Goal: Task Accomplishment & Management: Manage account settings

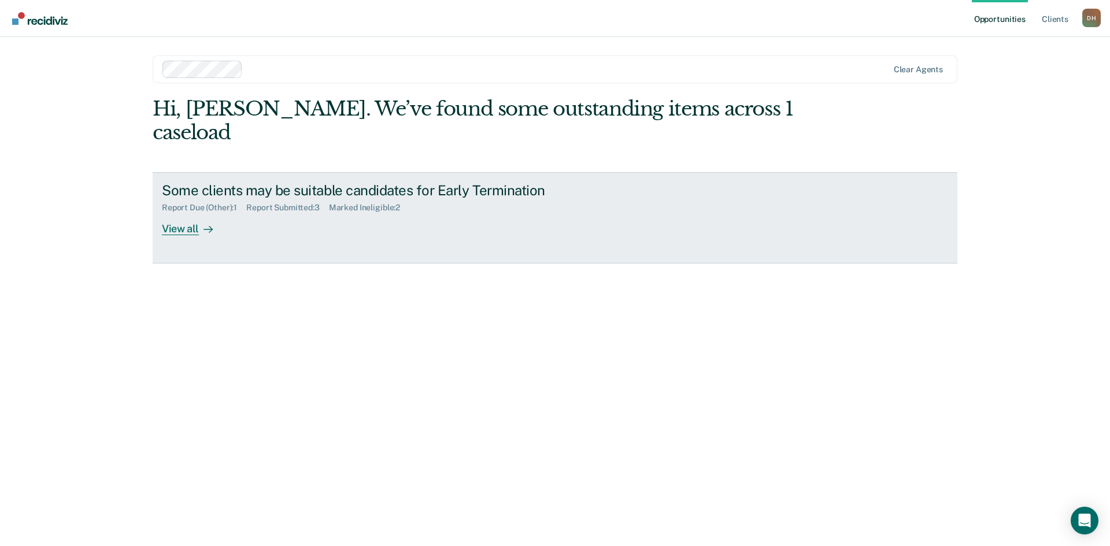
click at [208, 203] on div "Report Due (Other) : 1" at bounding box center [204, 208] width 84 height 10
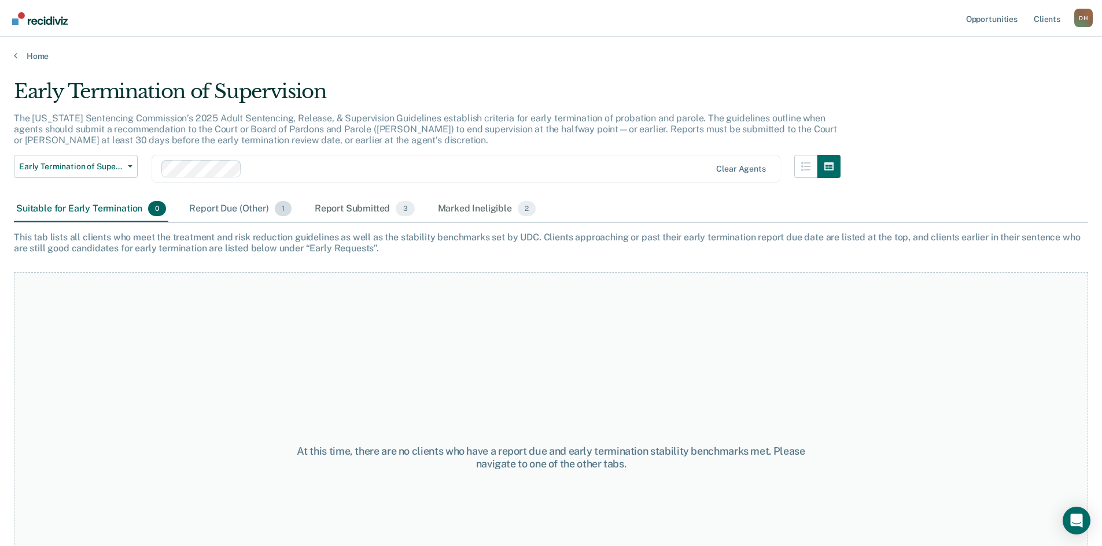
click at [218, 209] on div "Report Due (Other) 1" at bounding box center [240, 209] width 106 height 25
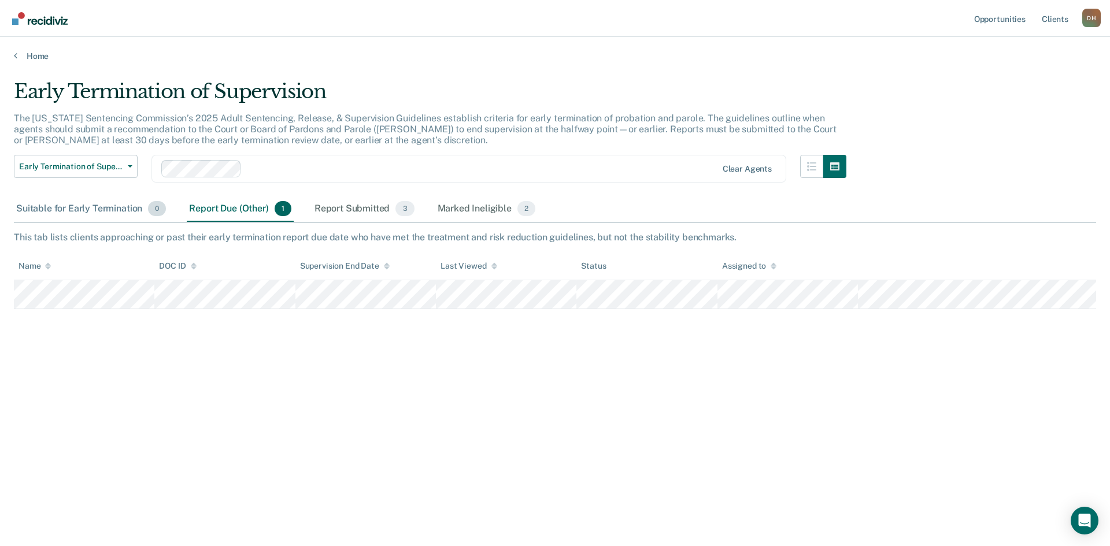
click at [95, 210] on div "Suitable for Early Termination 0" at bounding box center [91, 209] width 154 height 25
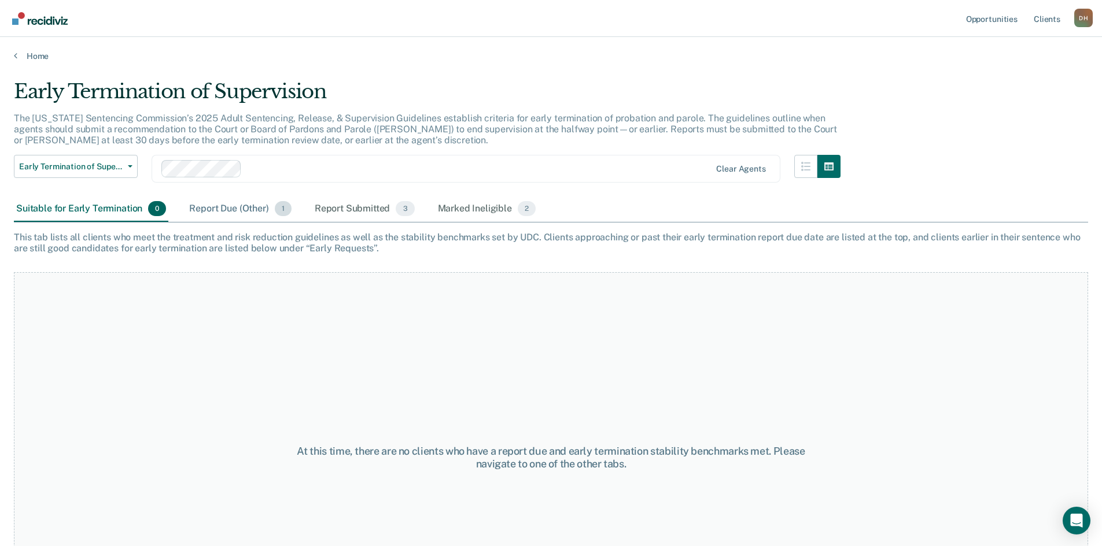
click at [223, 205] on div "Report Due (Other) 1" at bounding box center [240, 209] width 106 height 25
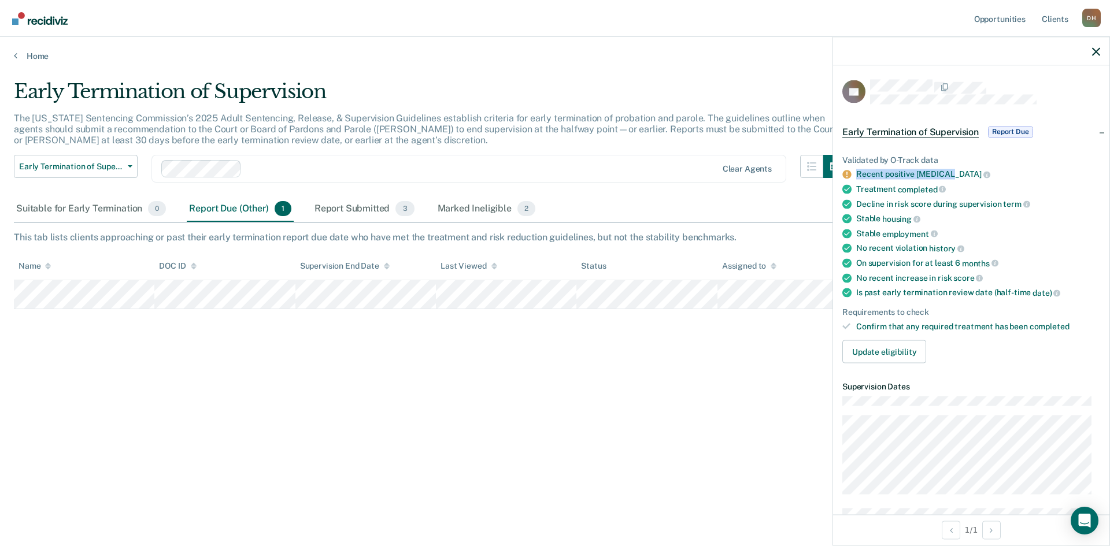
drag, startPoint x: 856, startPoint y: 176, endPoint x: 947, endPoint y: 176, distance: 90.2
click at [947, 176] on div "Recent positive [MEDICAL_DATA]" at bounding box center [978, 174] width 244 height 10
click at [1101, 49] on div at bounding box center [971, 51] width 276 height 29
click at [1009, 133] on span "Report Due" at bounding box center [1010, 132] width 45 height 12
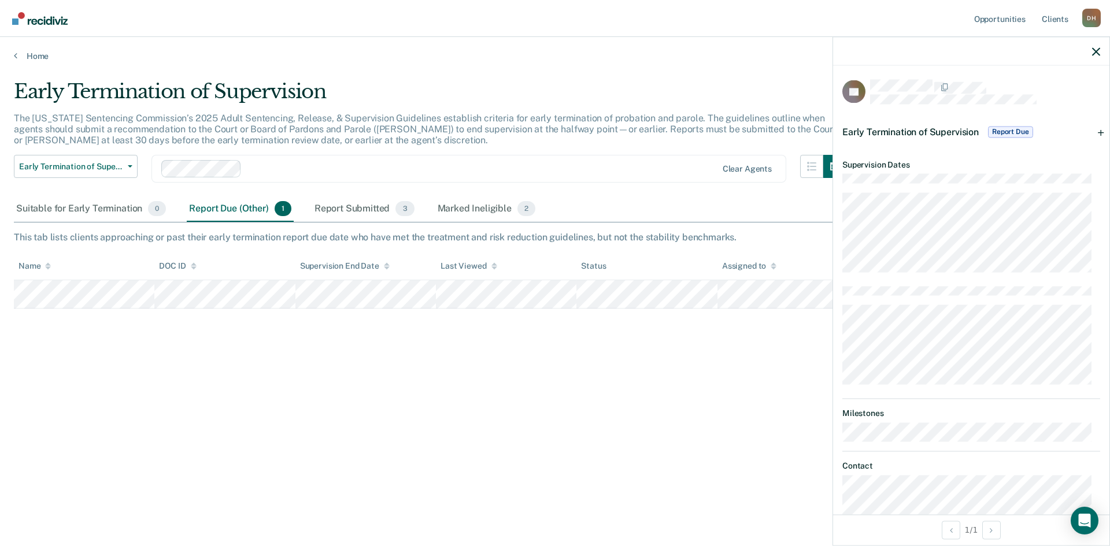
click at [1009, 133] on span "Report Due" at bounding box center [1010, 132] width 45 height 12
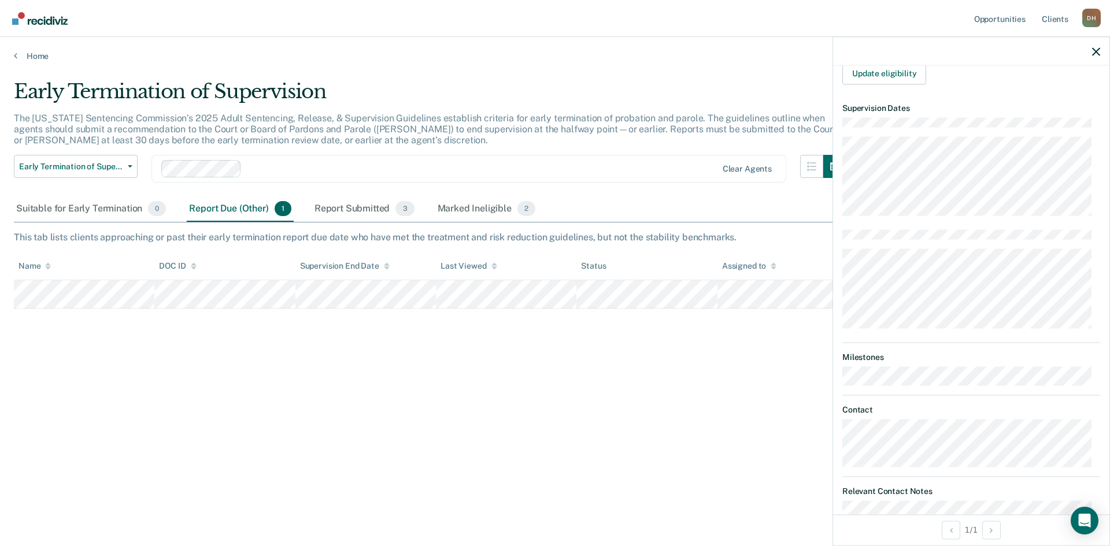
scroll to position [173, 0]
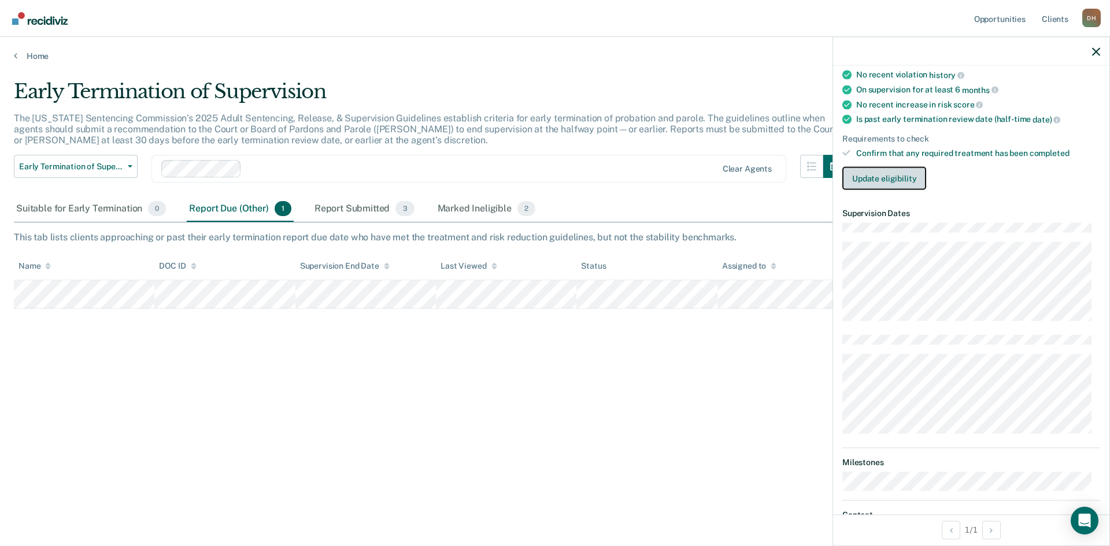
click at [899, 182] on button "Update eligibility" at bounding box center [885, 178] width 84 height 23
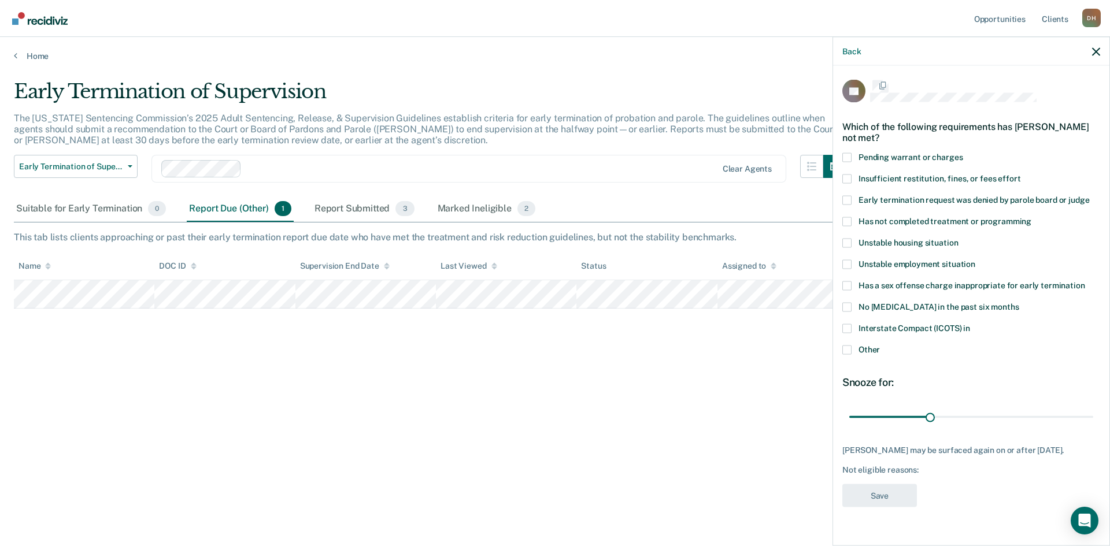
scroll to position [0, 0]
click at [854, 356] on label "Other" at bounding box center [972, 352] width 258 height 12
click at [880, 346] on input "Other" at bounding box center [880, 346] width 0 height 0
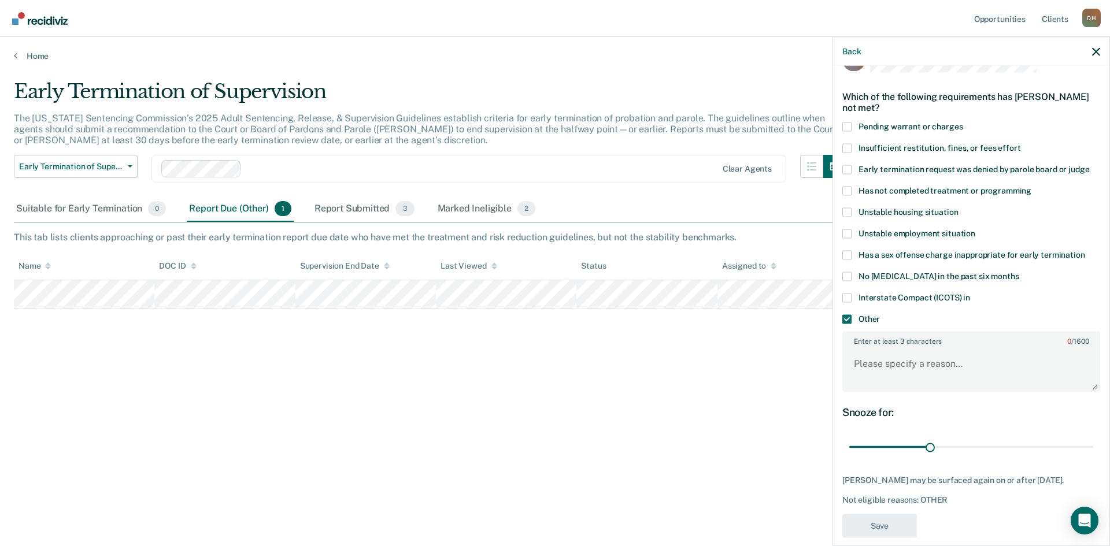
scroll to position [46, 0]
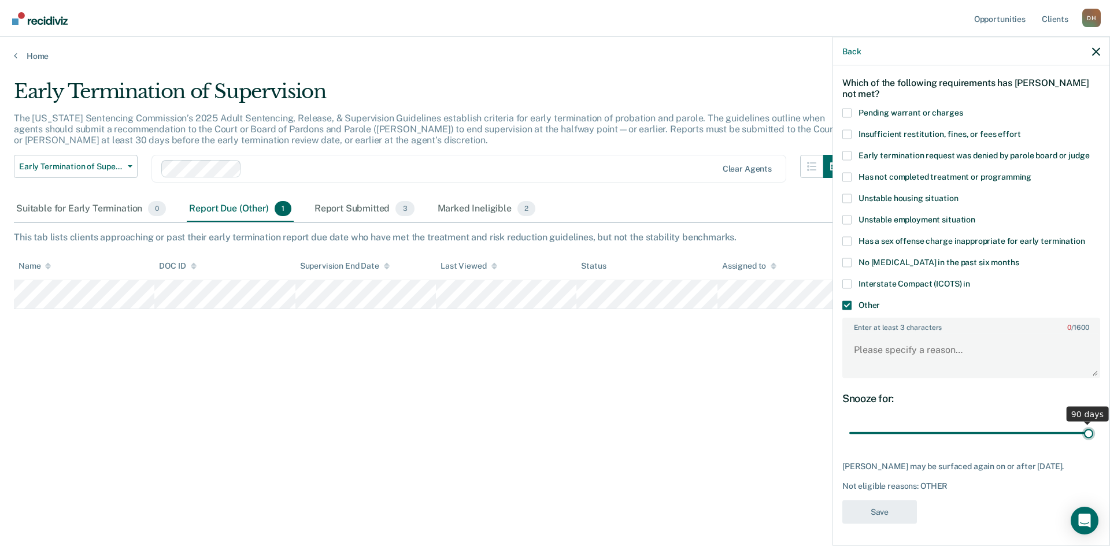
drag, startPoint x: 927, startPoint y: 437, endPoint x: 1115, endPoint y: 421, distance: 188.6
type input "90"
click at [1093, 423] on input "range" at bounding box center [971, 433] width 244 height 20
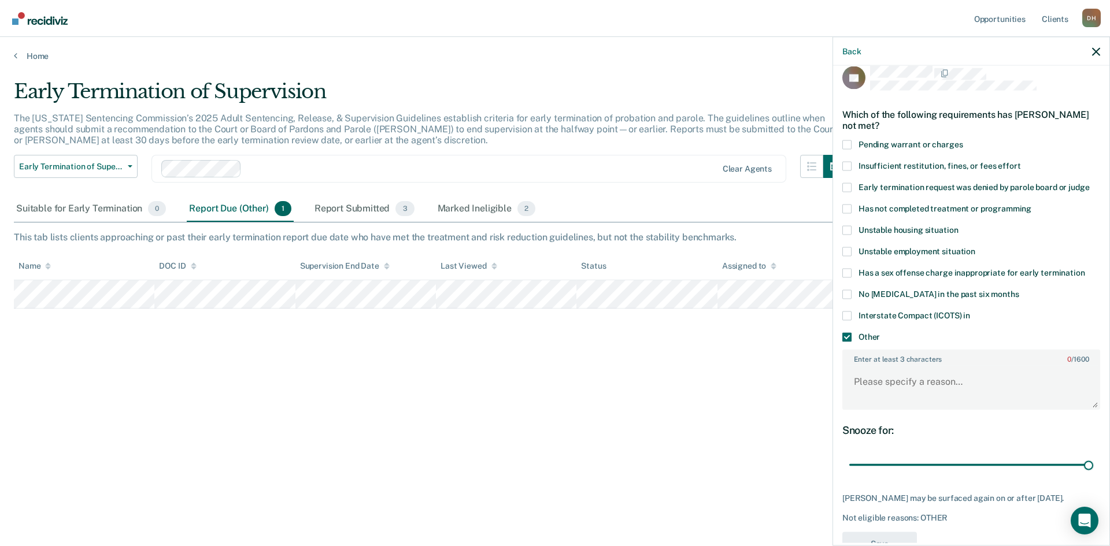
scroll to position [0, 0]
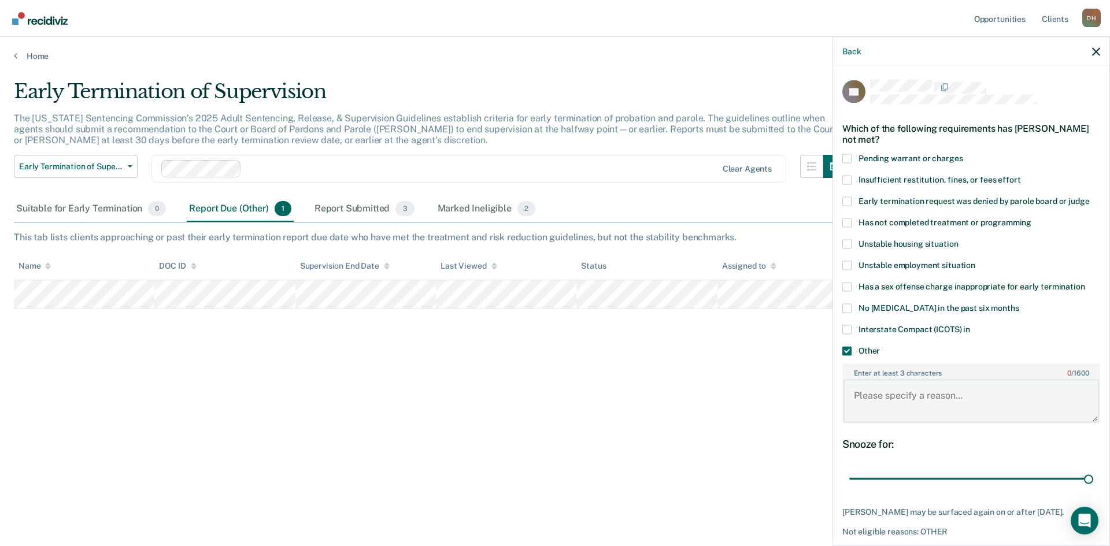
click at [907, 394] on textarea "Enter at least 3 characters 0 / 1600" at bounding box center [972, 401] width 256 height 43
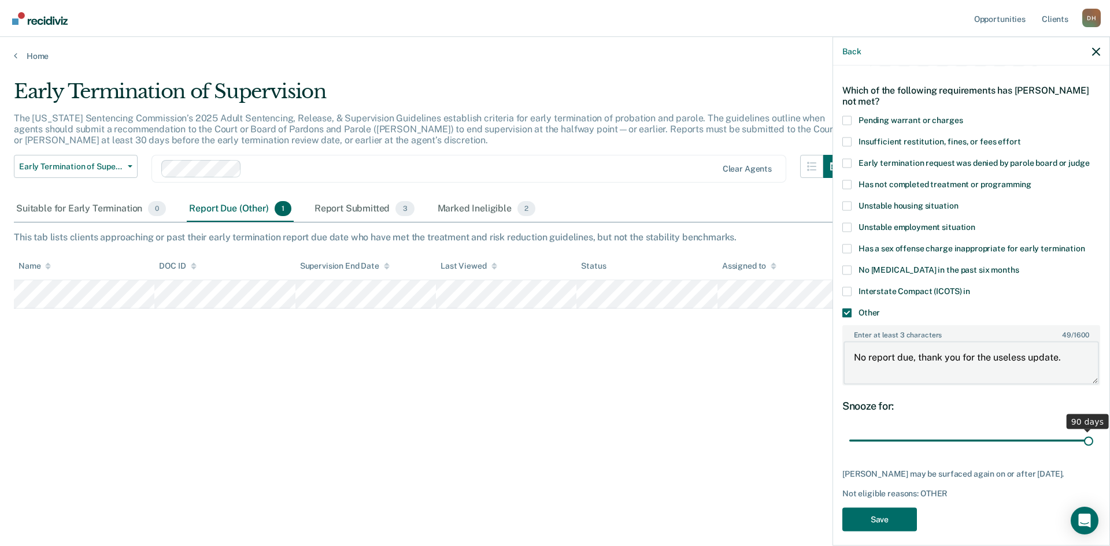
scroll to position [56, 0]
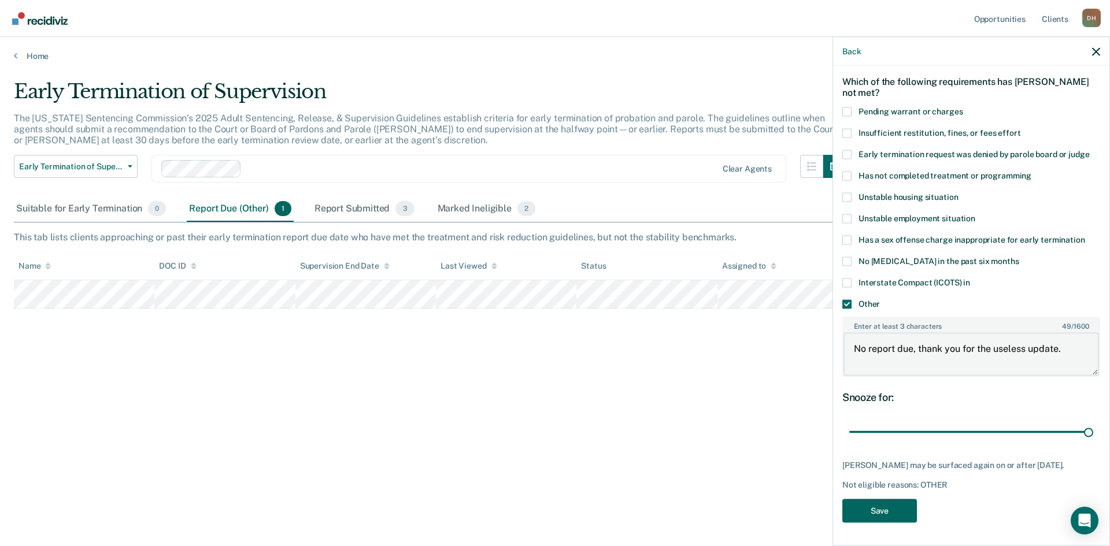
type textarea "No report due, thank you for the useless update."
click at [912, 509] on button "Save" at bounding box center [880, 511] width 75 height 24
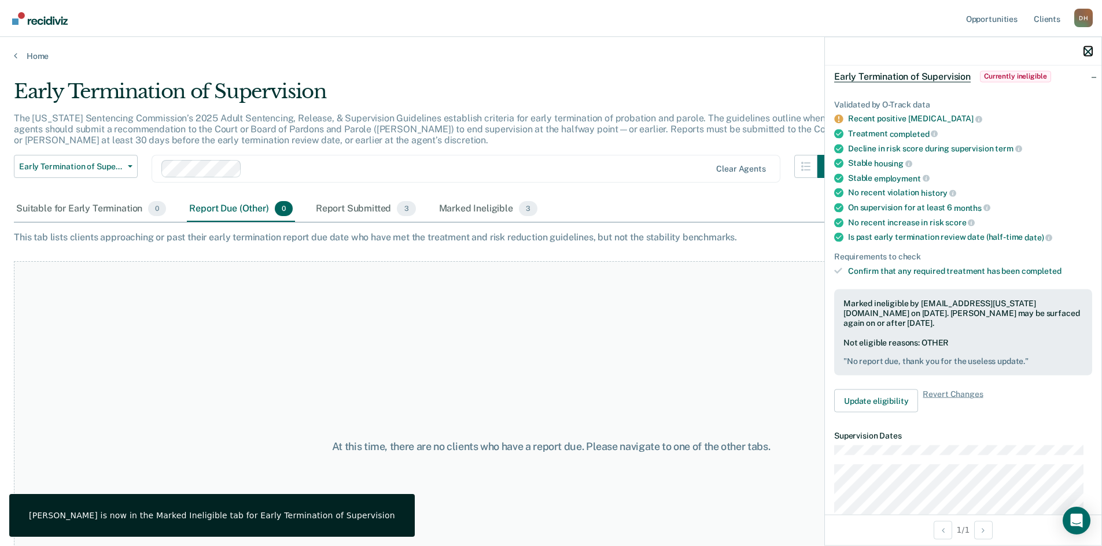
click at [1086, 49] on icon "button" at bounding box center [1088, 51] width 8 height 8
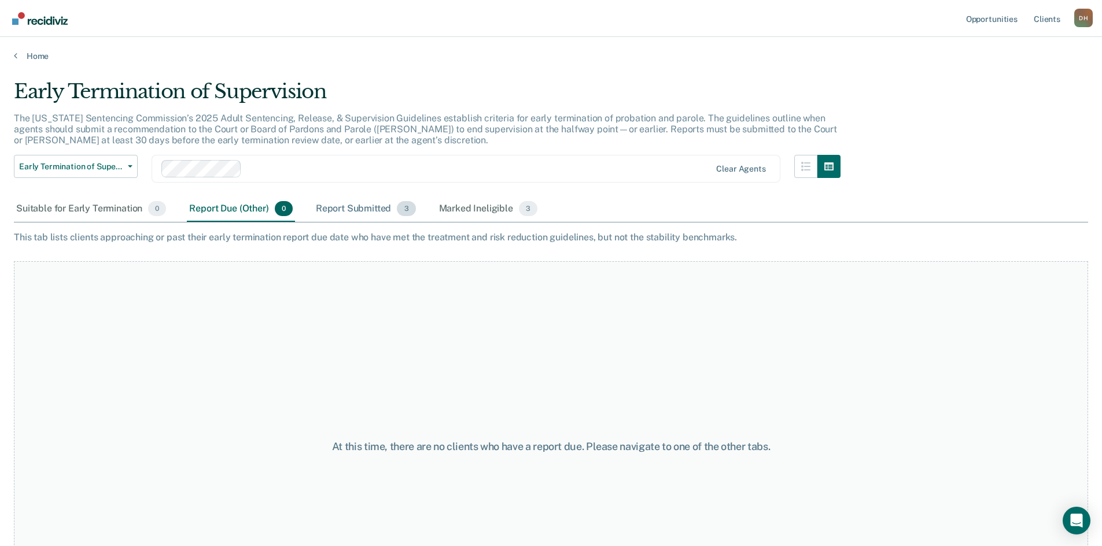
click at [350, 213] on div "Report Submitted 3" at bounding box center [365, 209] width 105 height 25
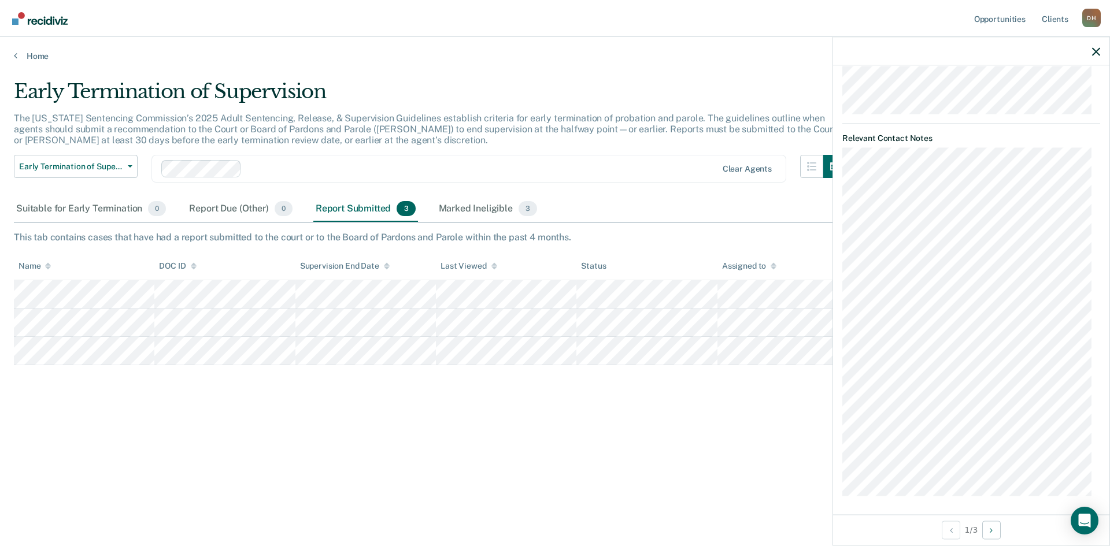
scroll to position [537, 0]
click at [996, 530] on button "Next Opportunity" at bounding box center [991, 530] width 19 height 19
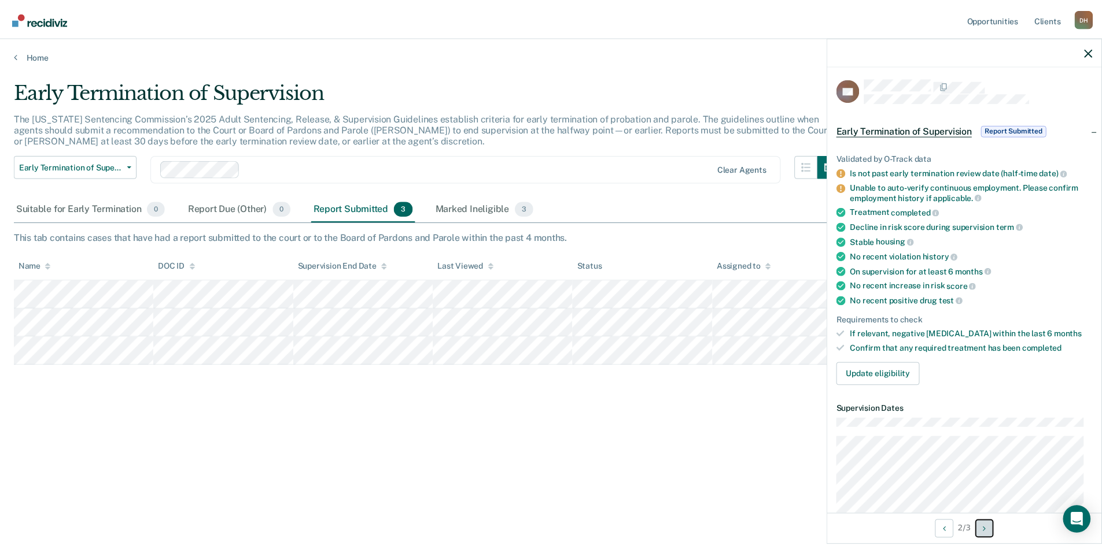
scroll to position [0, 0]
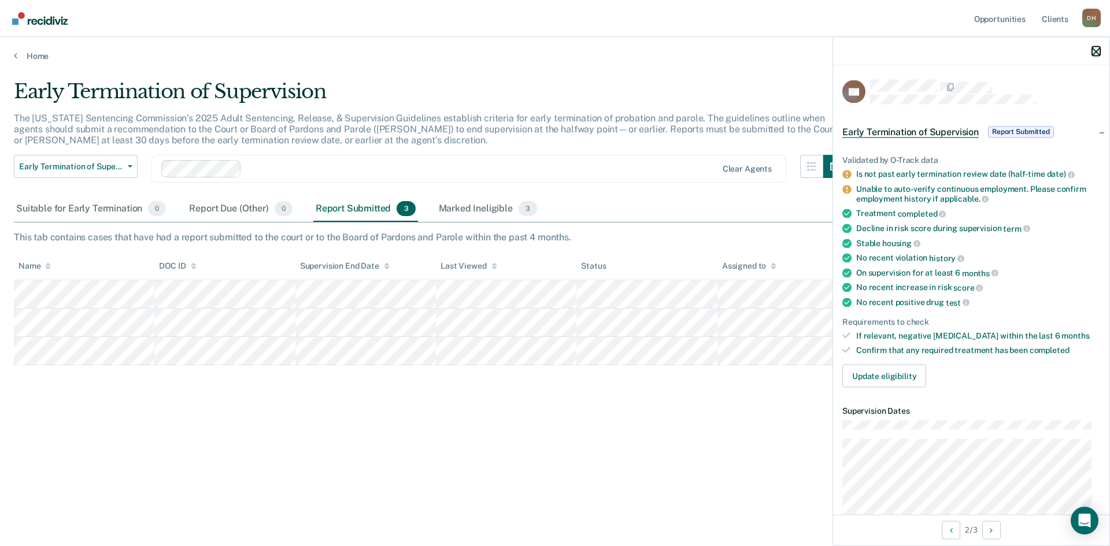
click at [1095, 49] on icon "button" at bounding box center [1096, 51] width 8 height 8
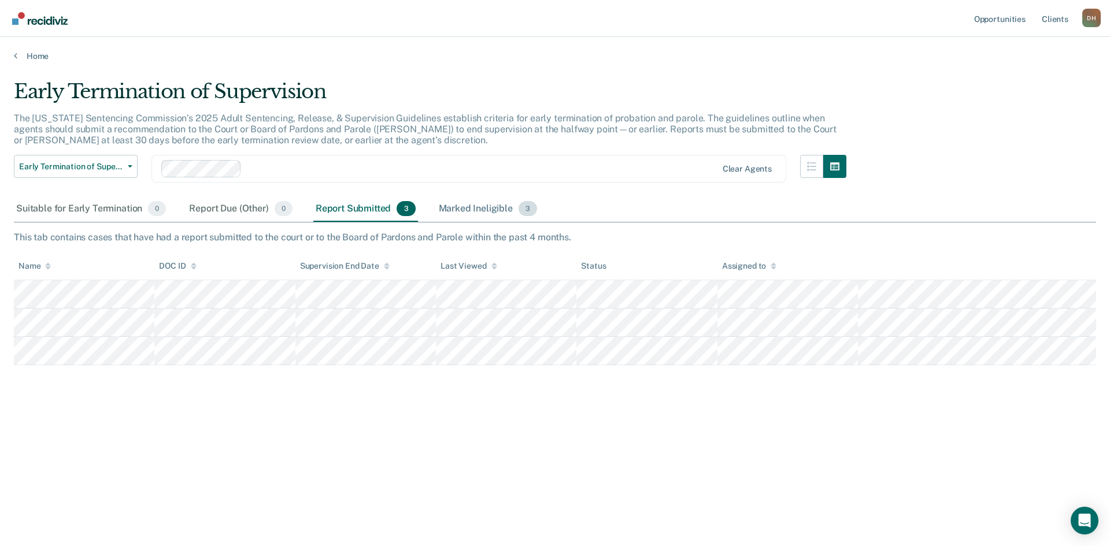
click at [480, 206] on div "Marked Ineligible 3" at bounding box center [489, 209] width 104 height 25
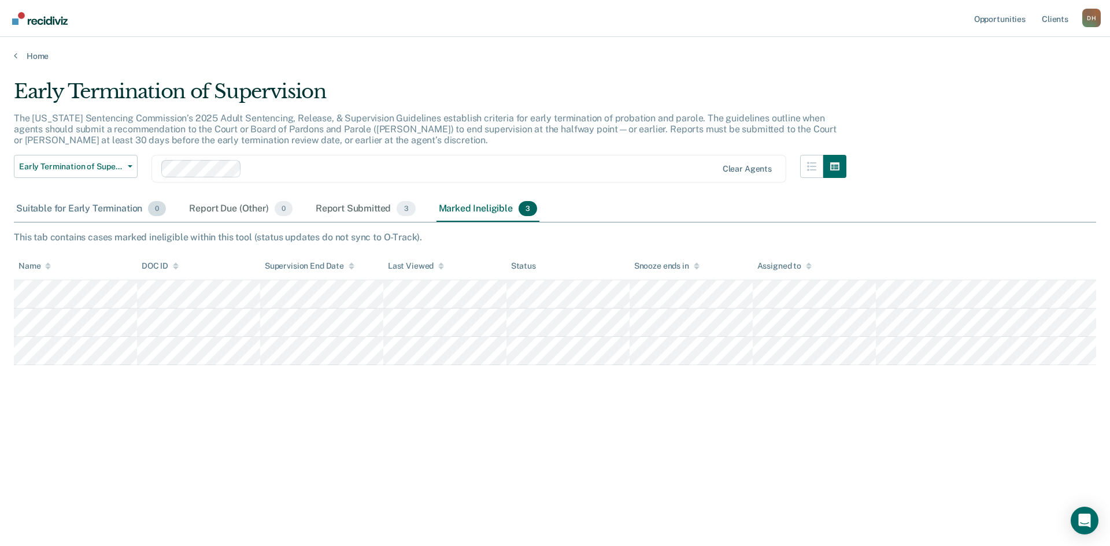
click at [91, 209] on div "Suitable for Early Termination 0" at bounding box center [91, 209] width 154 height 25
